Goal: Transaction & Acquisition: Purchase product/service

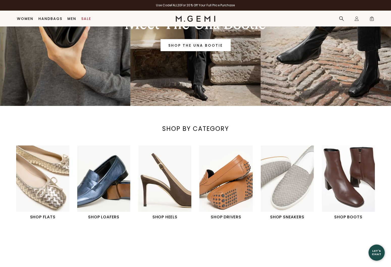
scroll to position [84, 0]
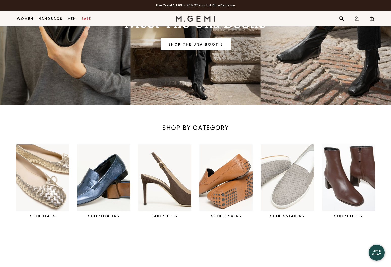
click at [50, 193] on img "1 / 6" at bounding box center [42, 178] width 53 height 66
click at [48, 185] on img "1 / 6" at bounding box center [42, 178] width 53 height 66
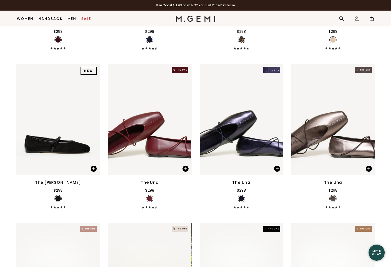
scroll to position [1000, 0]
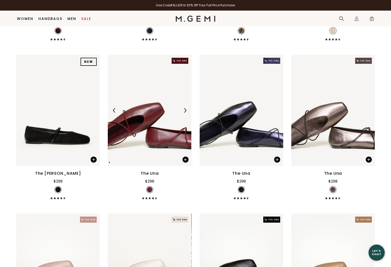
click at [170, 125] on img at bounding box center [150, 110] width 84 height 111
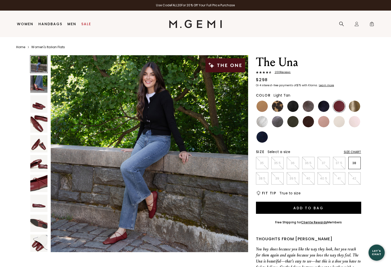
click at [258, 106] on img at bounding box center [261, 106] width 11 height 11
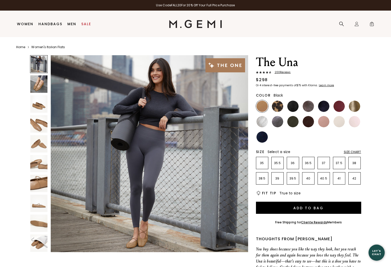
click at [295, 106] on img at bounding box center [292, 106] width 11 height 11
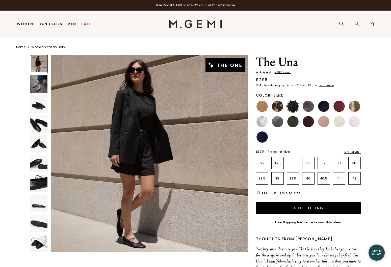
click at [350, 152] on div "Size Chart" at bounding box center [352, 152] width 17 height 4
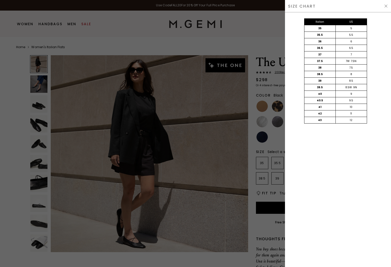
click at [387, 3] on div "SIZE CHART" at bounding box center [338, 6] width 106 height 12
click at [385, 5] on img at bounding box center [386, 6] width 4 height 4
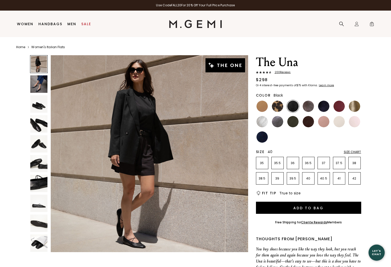
click at [308, 179] on p "40" at bounding box center [308, 179] width 12 height 4
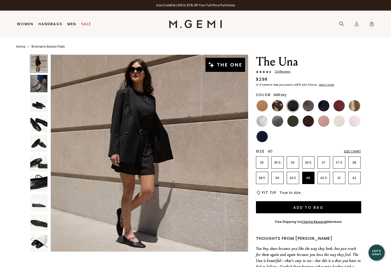
click at [291, 121] on img at bounding box center [292, 121] width 11 height 11
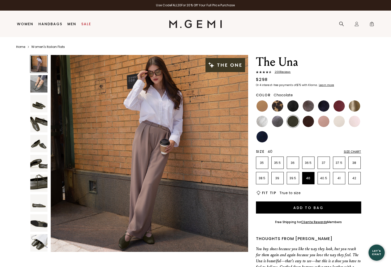
click at [309, 122] on img at bounding box center [308, 121] width 11 height 11
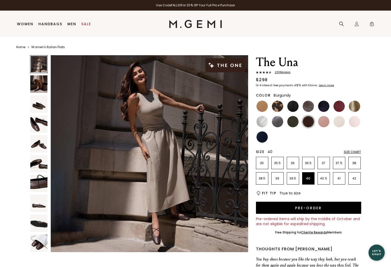
click at [337, 105] on img at bounding box center [338, 106] width 11 height 11
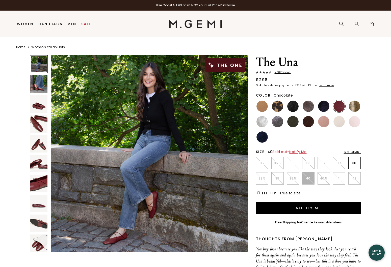
click at [307, 121] on img at bounding box center [308, 121] width 11 height 11
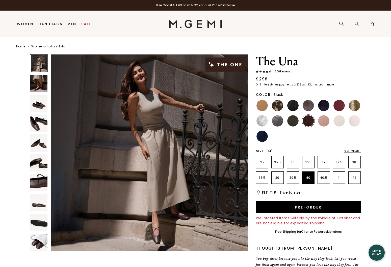
scroll to position [1, 0]
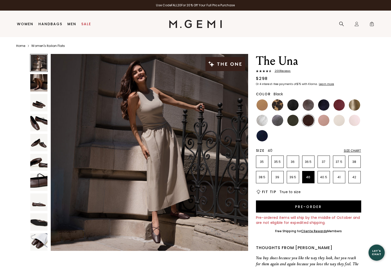
click at [292, 105] on img at bounding box center [292, 104] width 11 height 11
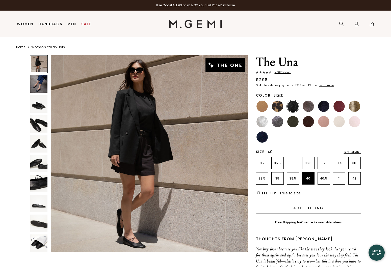
click at [276, 206] on button "Add to Bag" at bounding box center [308, 208] width 105 height 12
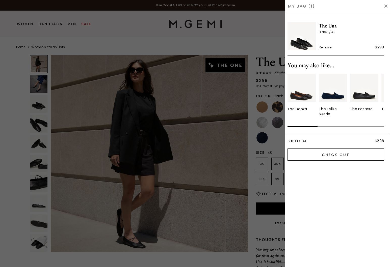
click at [338, 153] on input "Check Out" at bounding box center [335, 155] width 96 height 12
